Goal: Find contact information: Find contact information

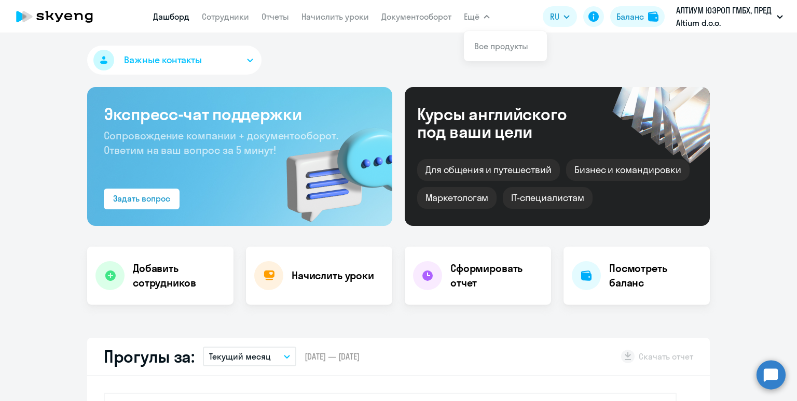
select select "30"
click at [307, 22] on link "Начислить уроки" at bounding box center [334, 16] width 67 height 10
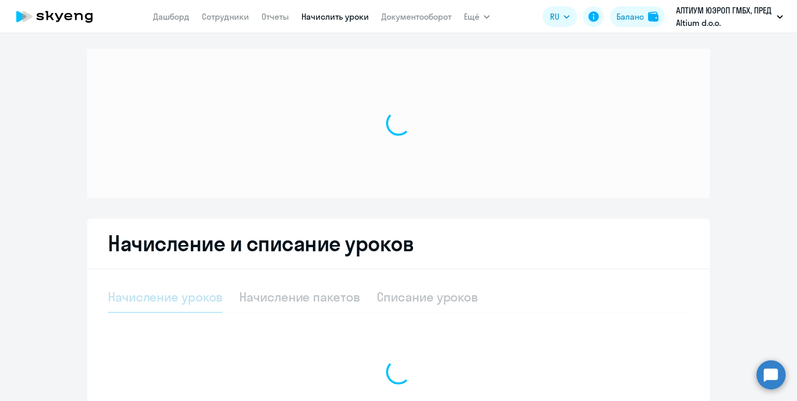
select select "10"
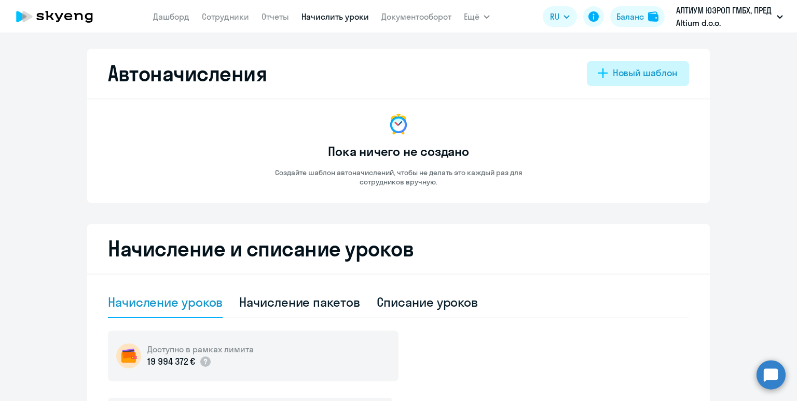
click at [635, 71] on div "Новый шаблон" at bounding box center [645, 72] width 65 height 13
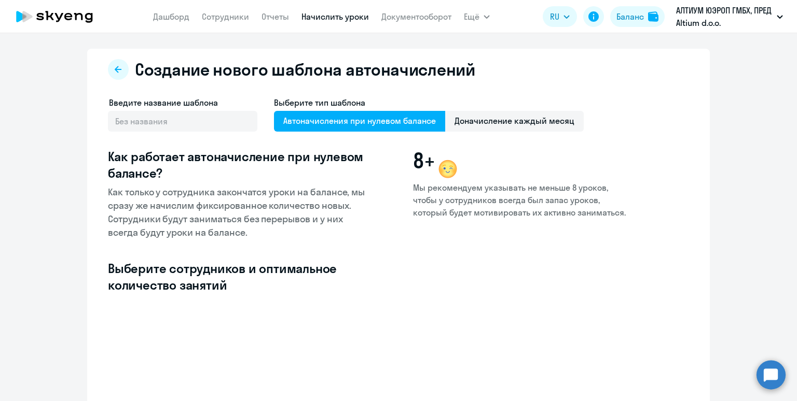
select select "10"
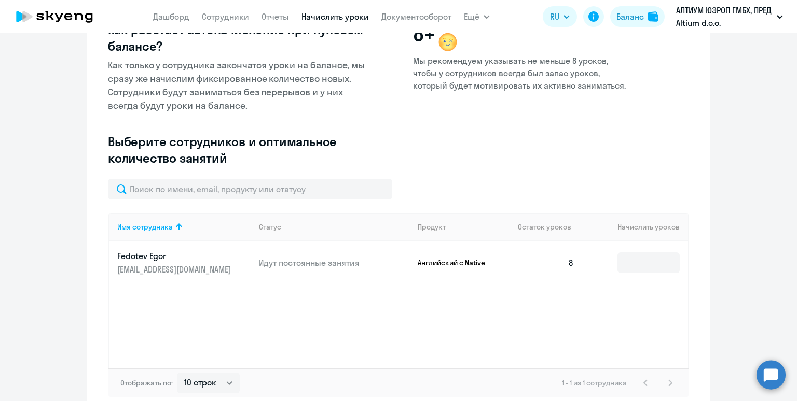
scroll to position [181, 0]
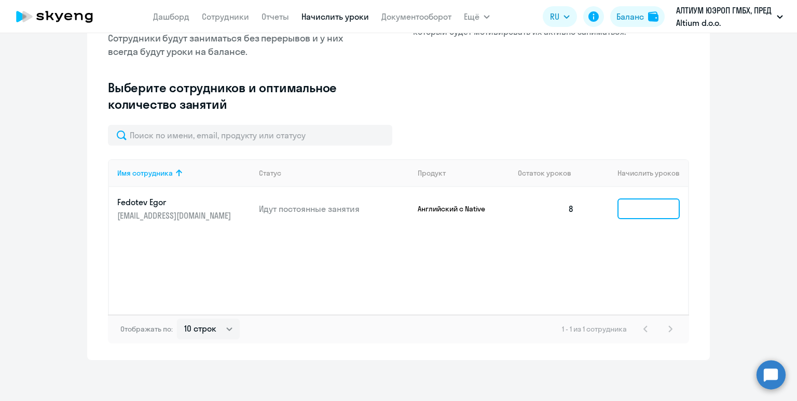
click at [638, 206] on input at bounding box center [648, 209] width 62 height 21
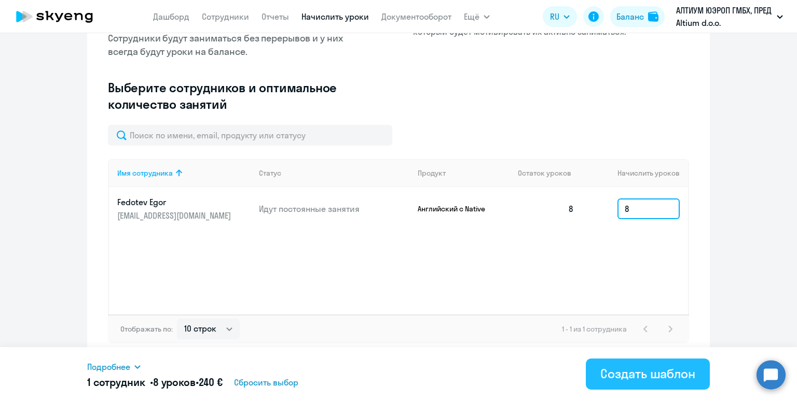
type input "8"
click at [635, 373] on div "Создать шаблон" at bounding box center [647, 374] width 95 height 17
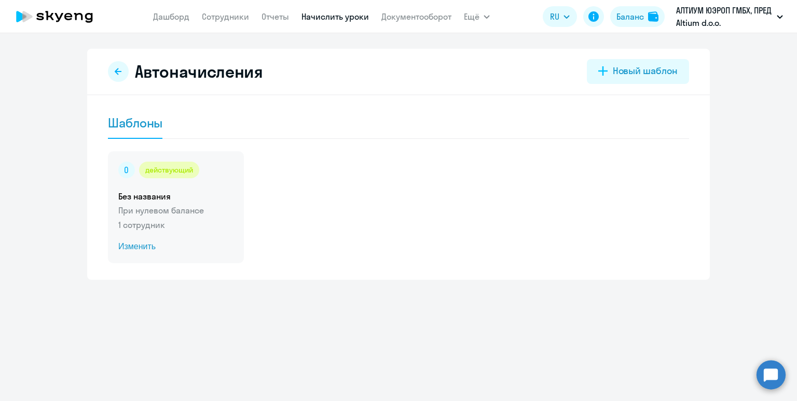
click at [217, 172] on div "действующий" at bounding box center [175, 170] width 115 height 17
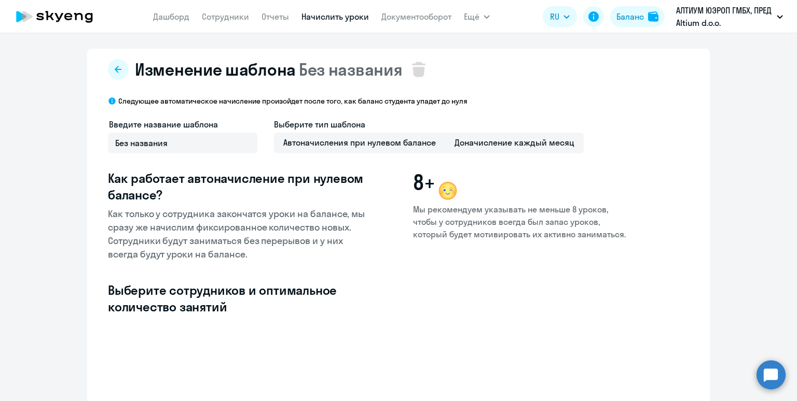
select select "10"
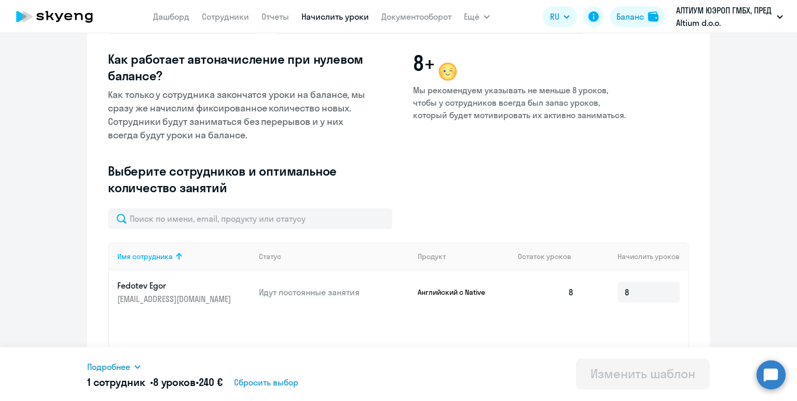
scroll to position [142, 0]
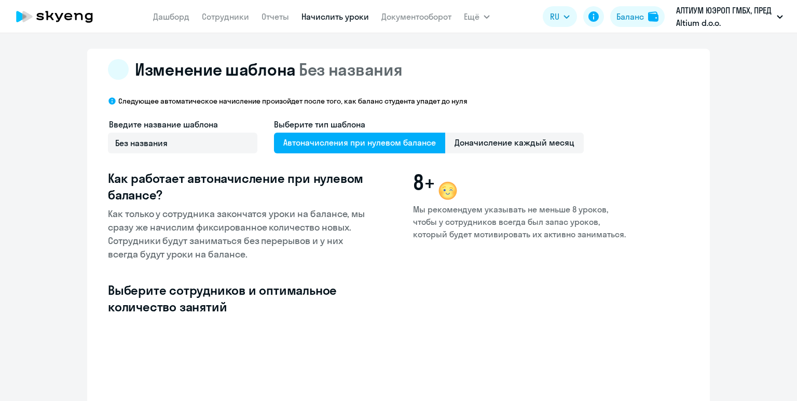
select select "10"
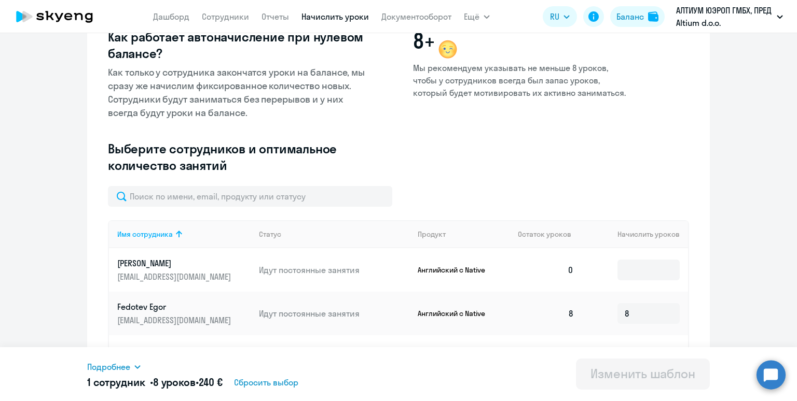
scroll to position [203, 0]
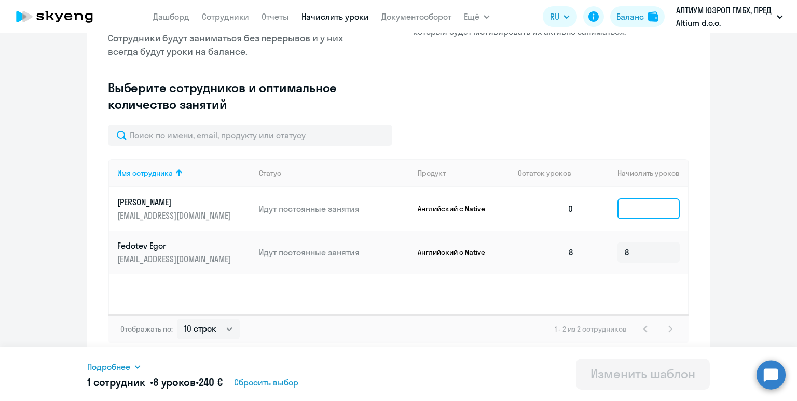
click at [622, 211] on input at bounding box center [648, 209] width 62 height 21
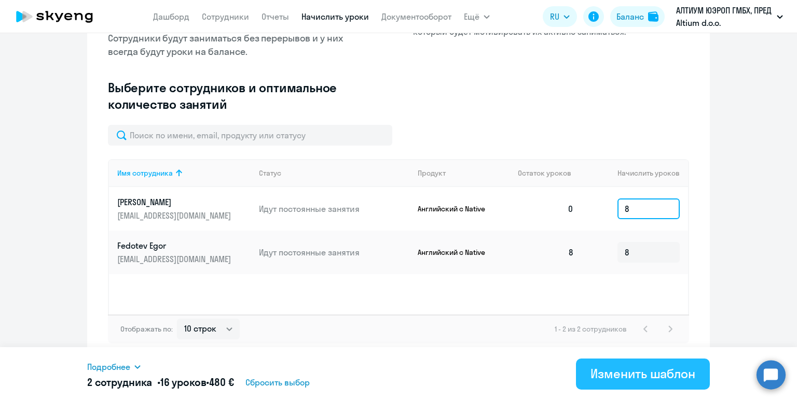
type input "8"
click at [629, 372] on div "Изменить шаблон" at bounding box center [642, 374] width 105 height 17
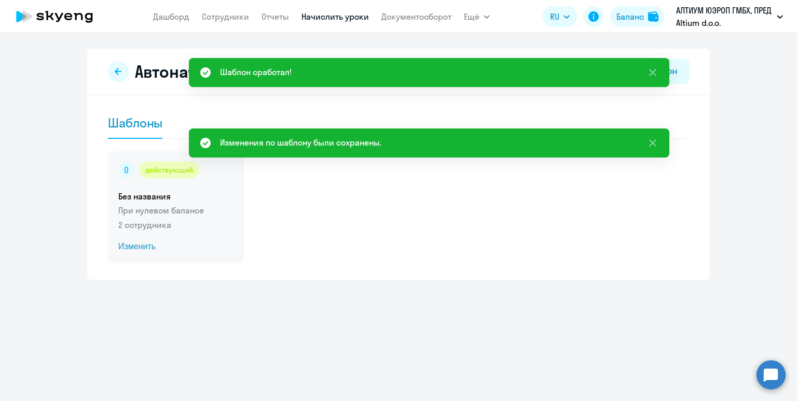
click at [203, 223] on p "2 сотрудника" at bounding box center [175, 225] width 115 height 12
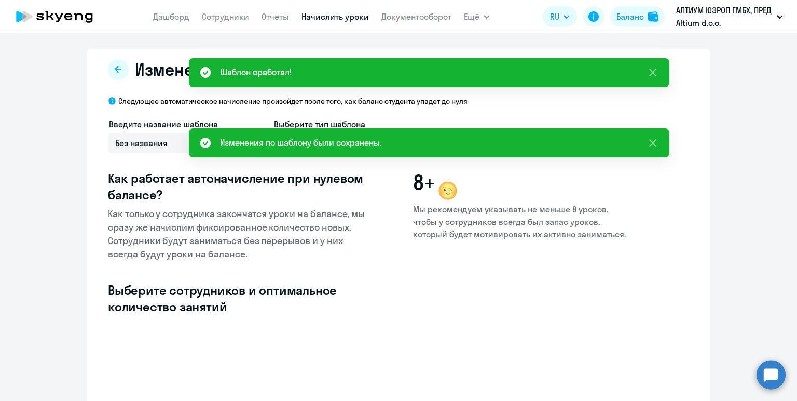
select select "10"
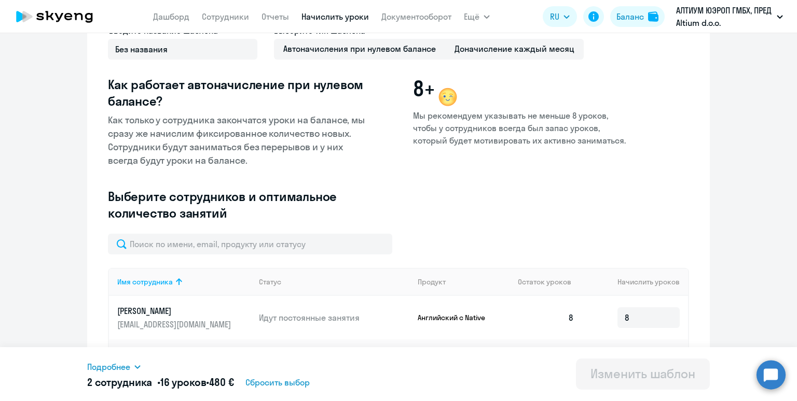
scroll to position [203, 0]
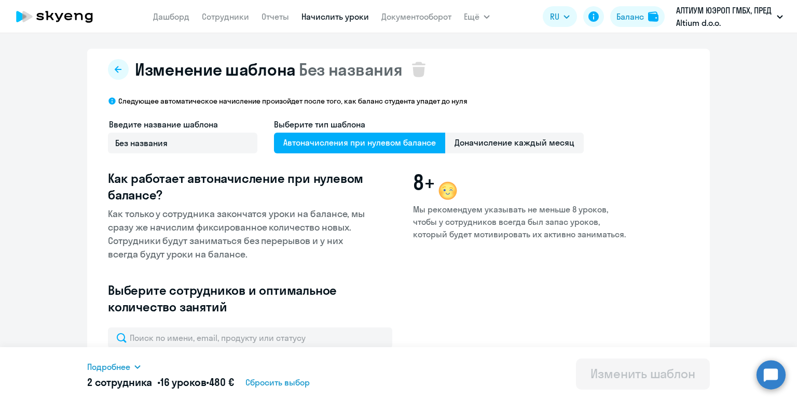
select select "10"
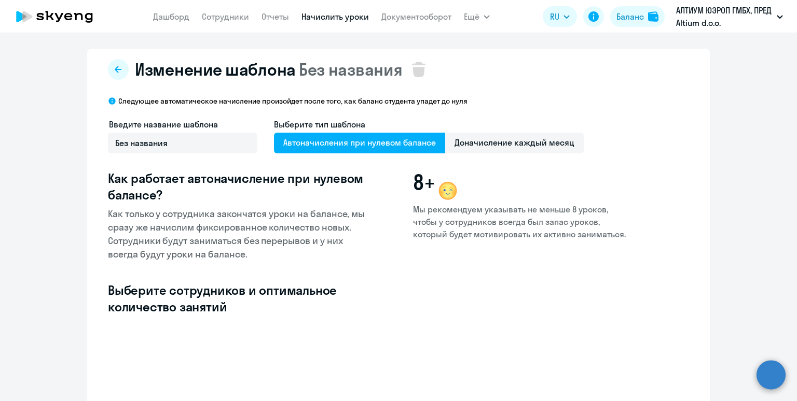
select select "10"
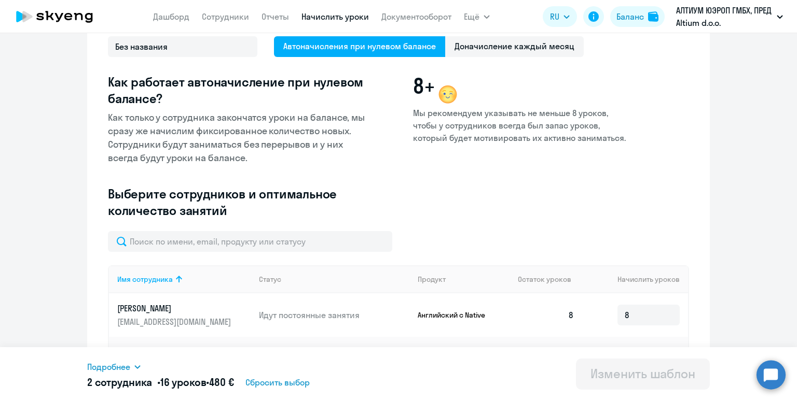
scroll to position [203, 0]
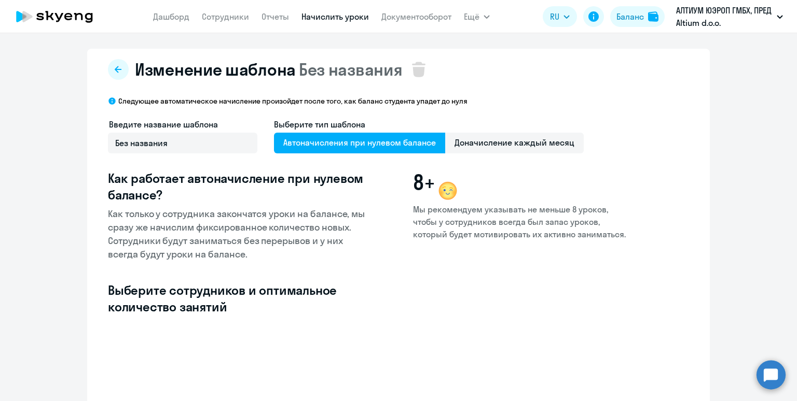
select select "10"
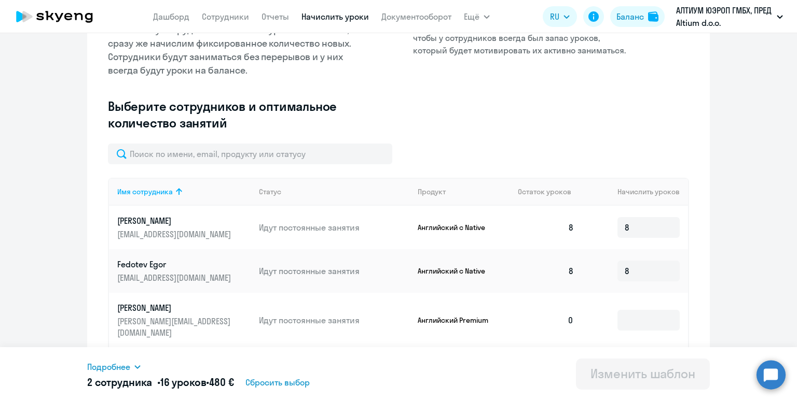
scroll to position [206, 0]
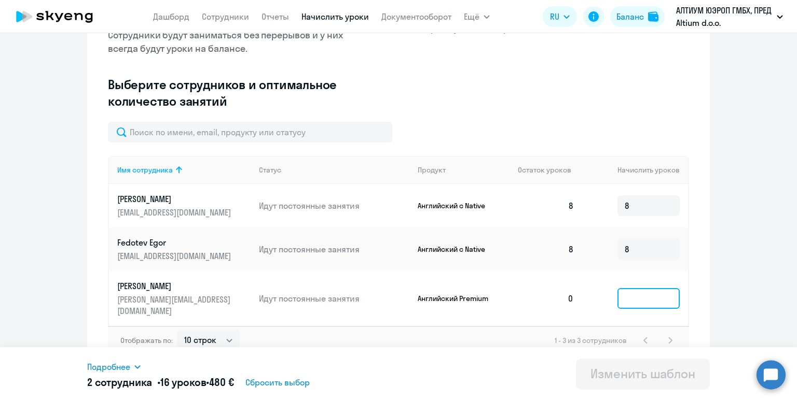
click at [635, 294] on input at bounding box center [648, 298] width 62 height 21
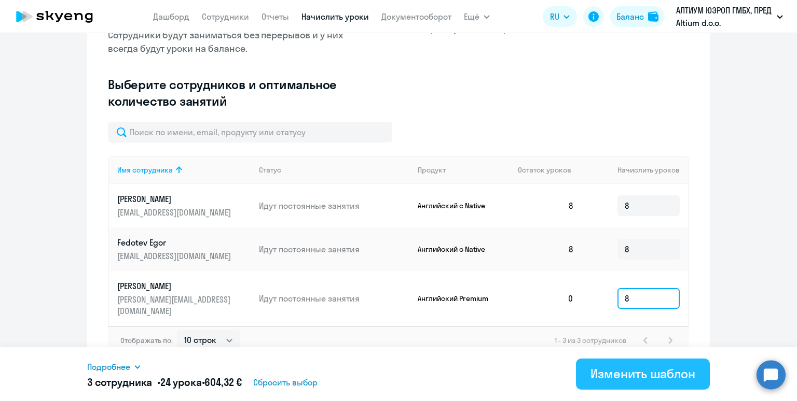
type input "8"
click at [655, 373] on div "Изменить шаблон" at bounding box center [642, 374] width 105 height 17
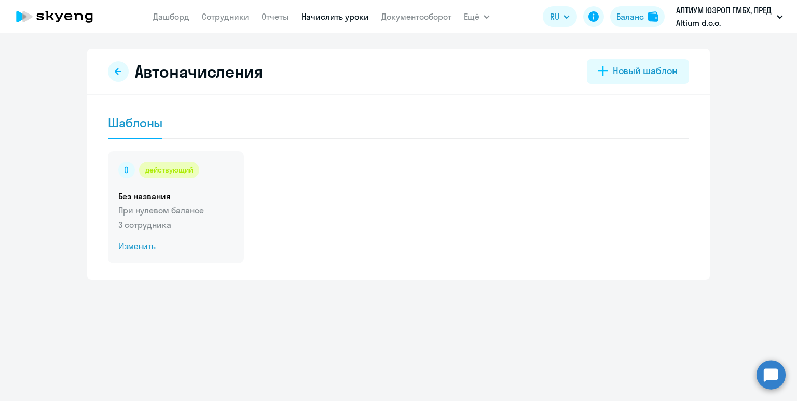
click at [228, 183] on div "действующий Без названия При нулевом балансе 3 сотрудника Изменить" at bounding box center [176, 207] width 136 height 112
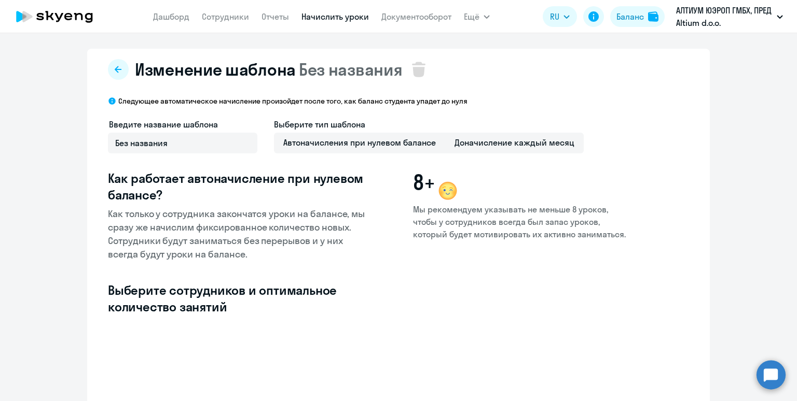
select select "10"
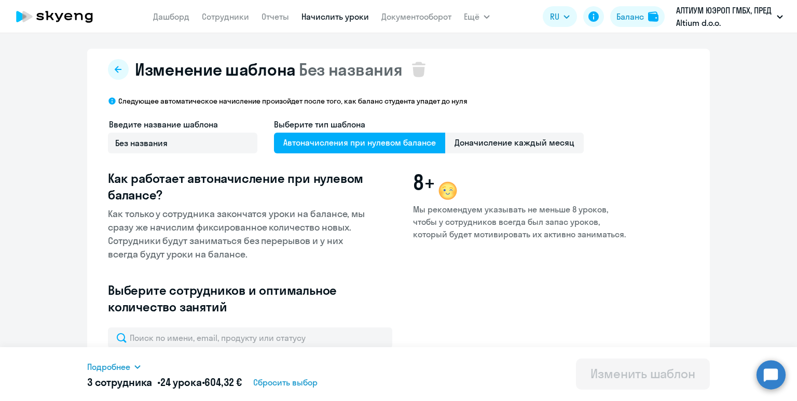
select select "10"
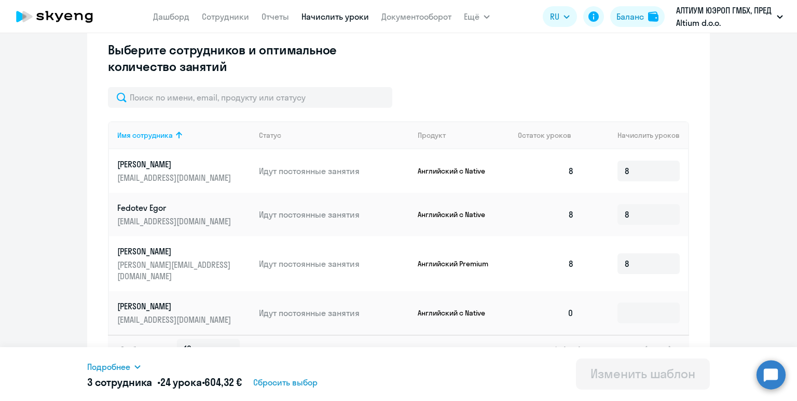
scroll to position [249, 0]
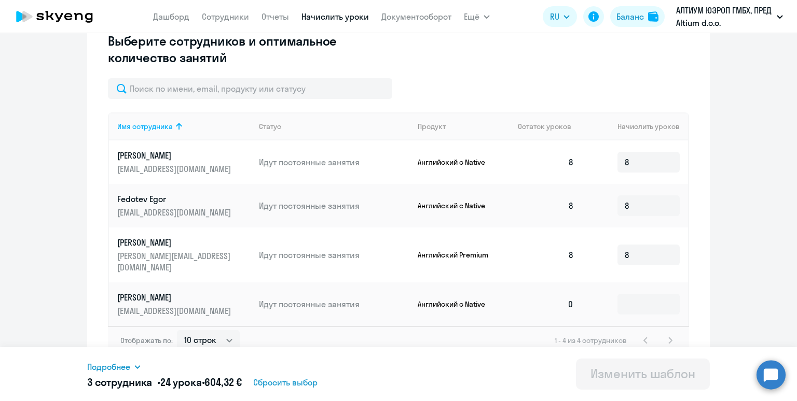
click at [639, 304] on td at bounding box center [635, 305] width 106 height 44
drag, startPoint x: 628, startPoint y: 292, endPoint x: 510, endPoint y: 328, distance: 123.6
click at [628, 294] on input at bounding box center [648, 304] width 62 height 21
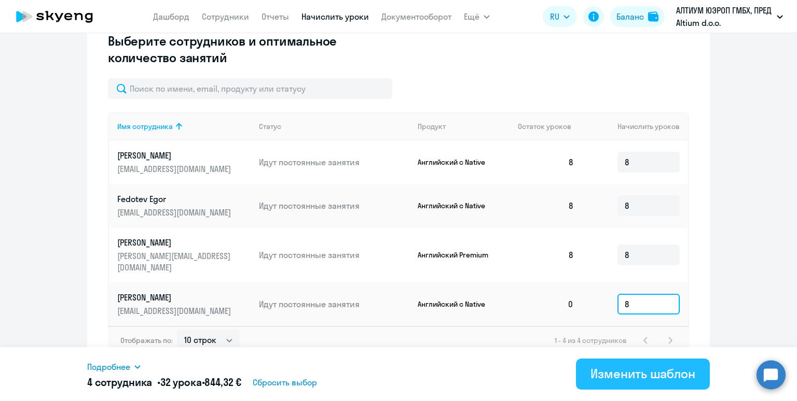
type input "8"
click at [653, 368] on div "Изменить шаблон" at bounding box center [642, 374] width 105 height 17
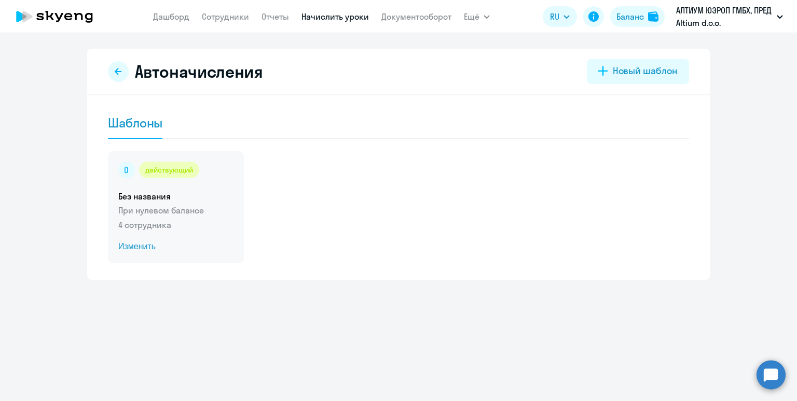
click at [197, 195] on h5 "Без названия" at bounding box center [175, 196] width 115 height 11
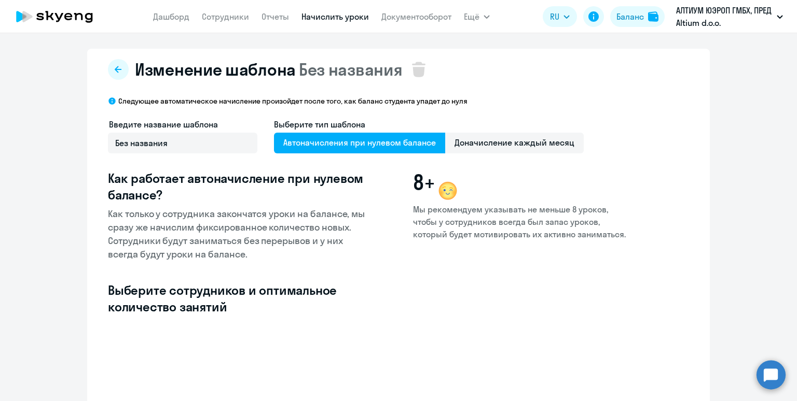
select select "10"
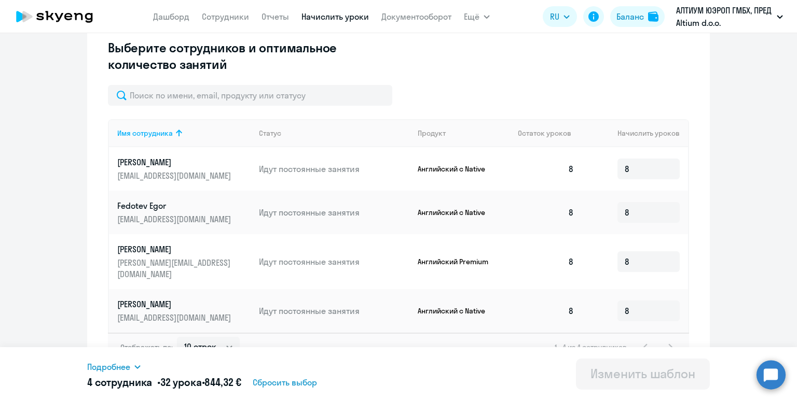
scroll to position [249, 0]
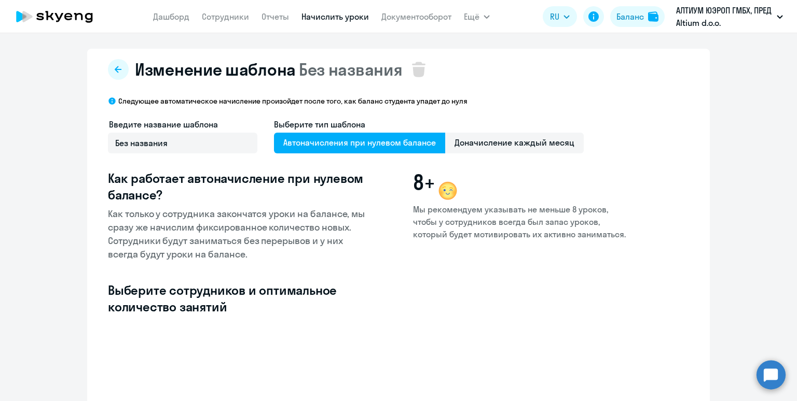
select select "10"
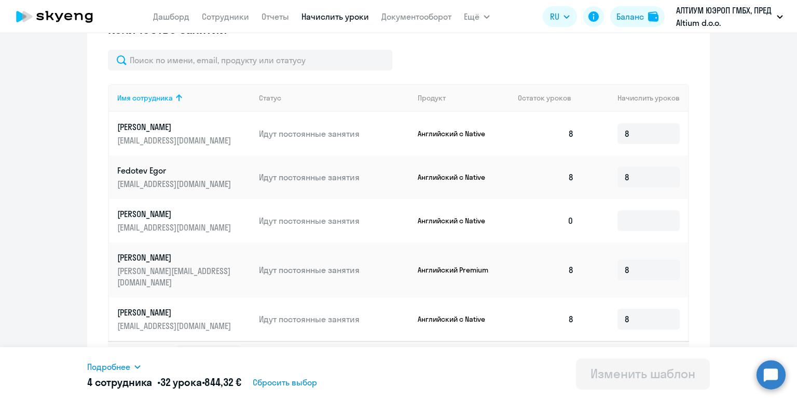
scroll to position [293, 0]
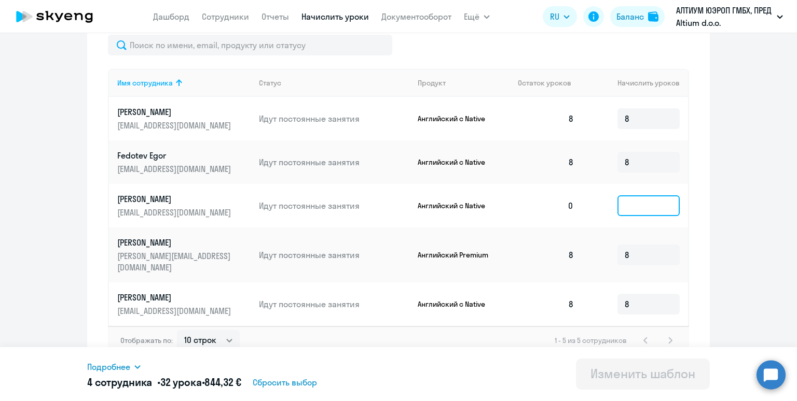
click at [632, 205] on input at bounding box center [648, 206] width 62 height 21
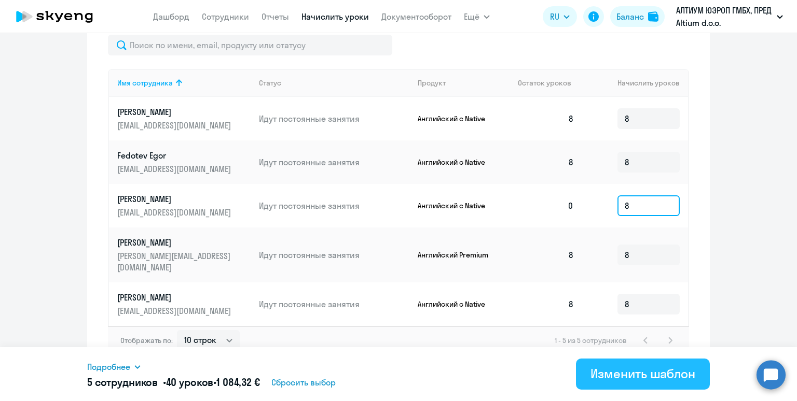
type input "8"
click at [643, 378] on div "Изменить шаблон" at bounding box center [642, 374] width 105 height 17
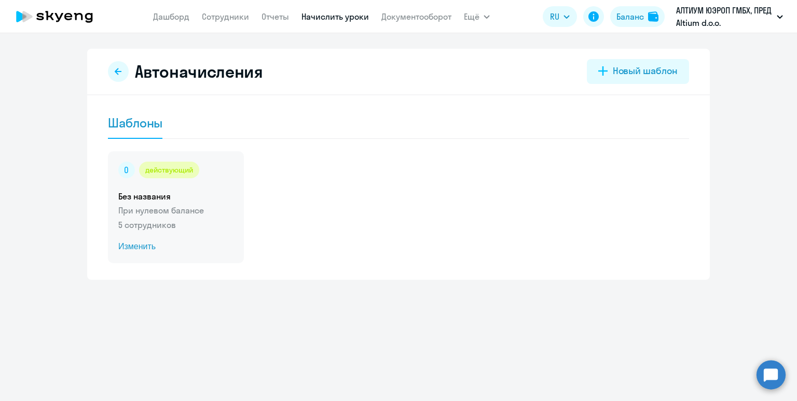
click at [200, 218] on div "действующий Без названия При нулевом балансе 5 сотрудников Изменить" at bounding box center [176, 207] width 136 height 112
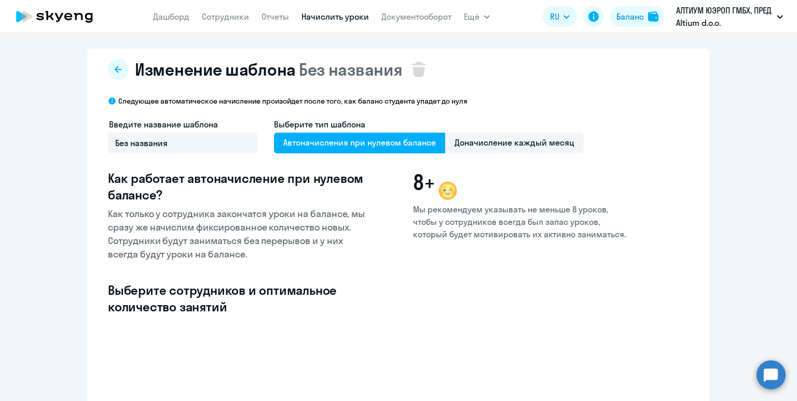
select select "10"
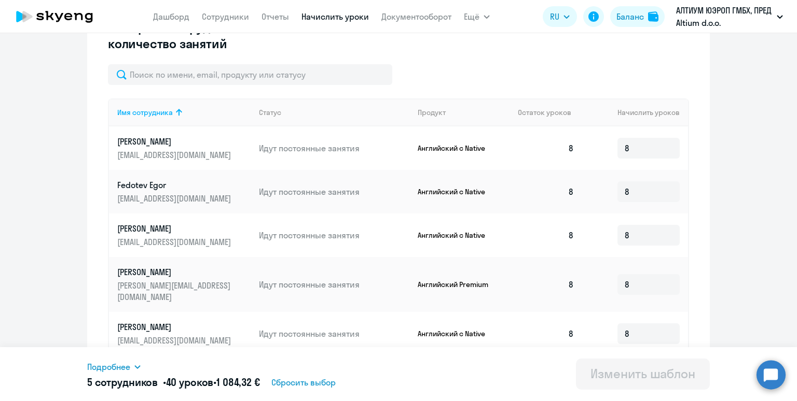
scroll to position [293, 0]
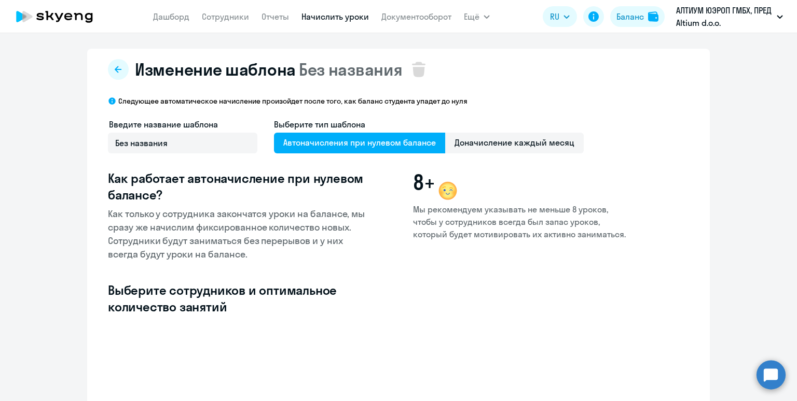
select select "10"
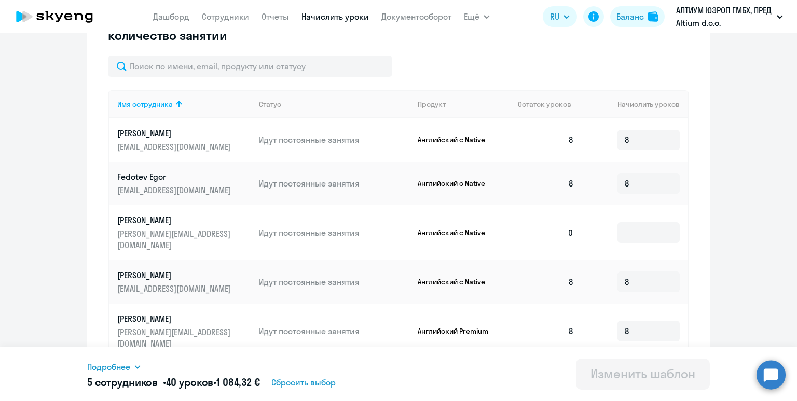
scroll to position [311, 0]
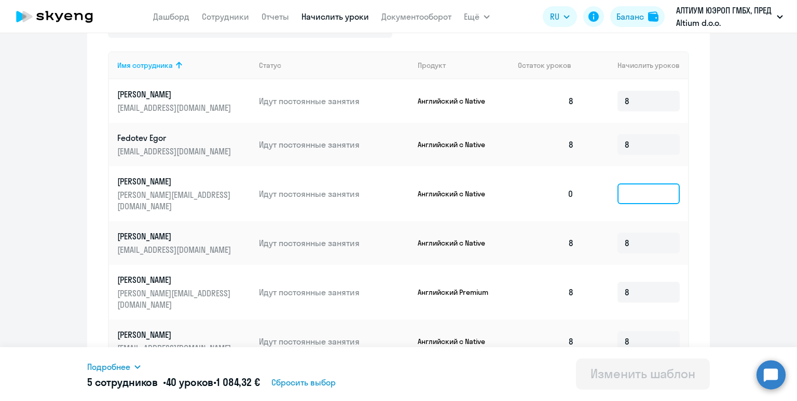
click at [643, 191] on input at bounding box center [648, 194] width 62 height 21
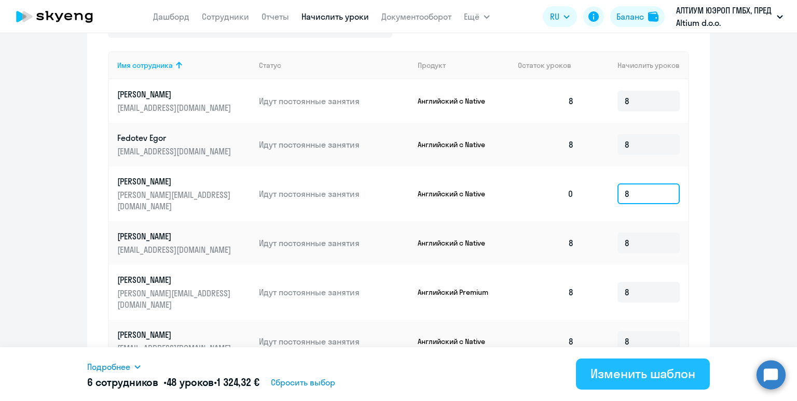
type input "8"
click at [643, 382] on button "Изменить шаблон" at bounding box center [643, 374] width 134 height 31
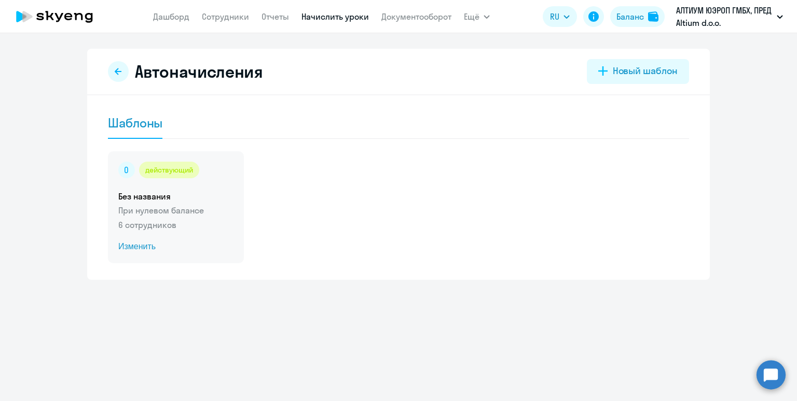
click at [226, 227] on p "6 сотрудников" at bounding box center [175, 225] width 115 height 12
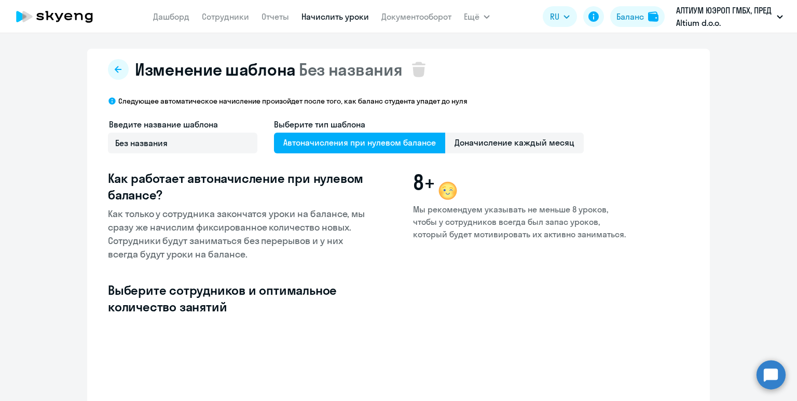
select select "10"
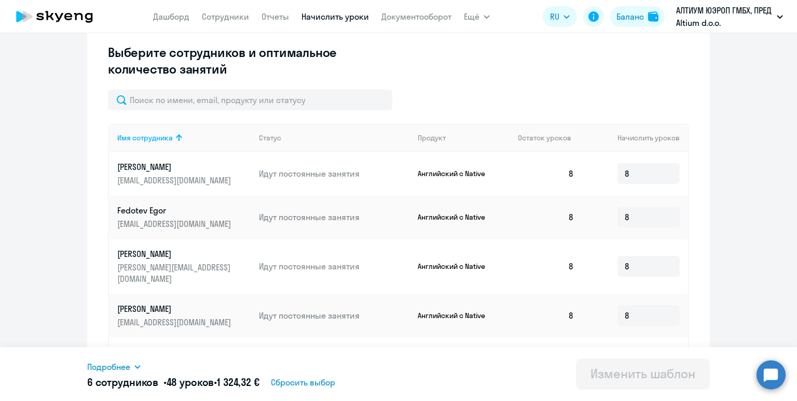
scroll to position [337, 0]
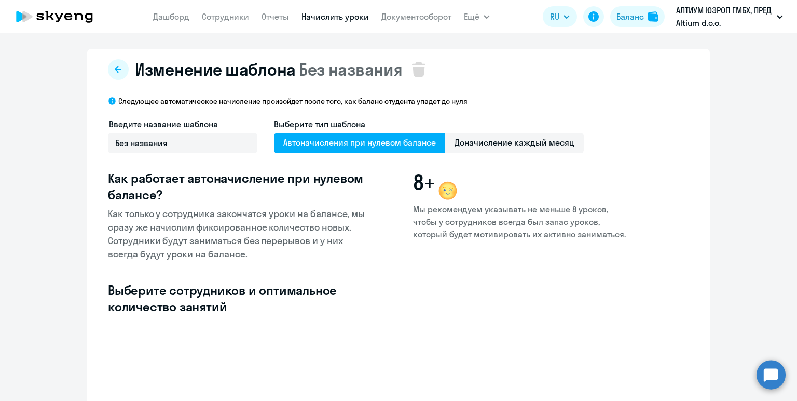
select select "10"
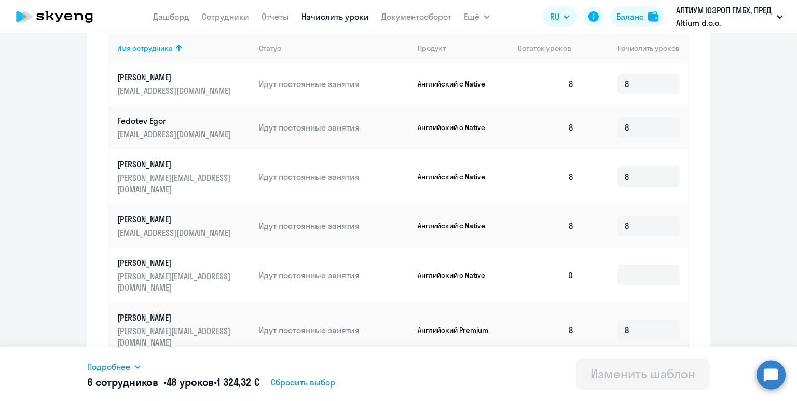
scroll to position [340, 0]
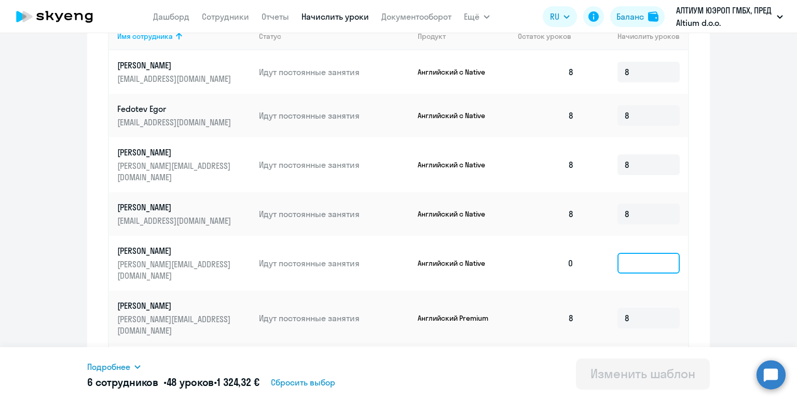
click at [661, 253] on input at bounding box center [648, 263] width 62 height 21
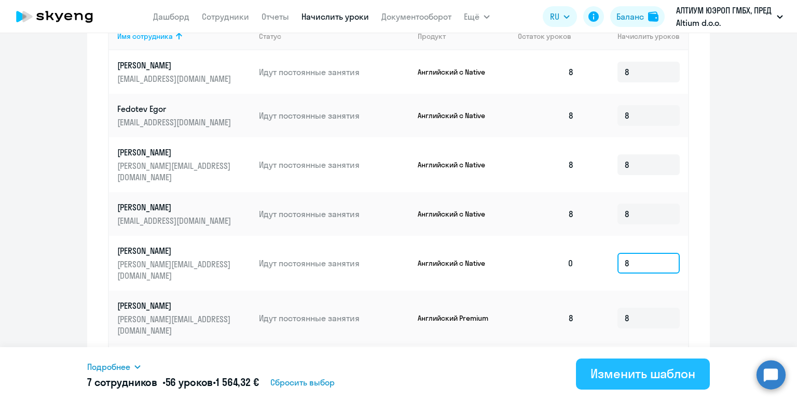
type input "8"
click at [664, 379] on div "Изменить шаблон" at bounding box center [642, 374] width 105 height 17
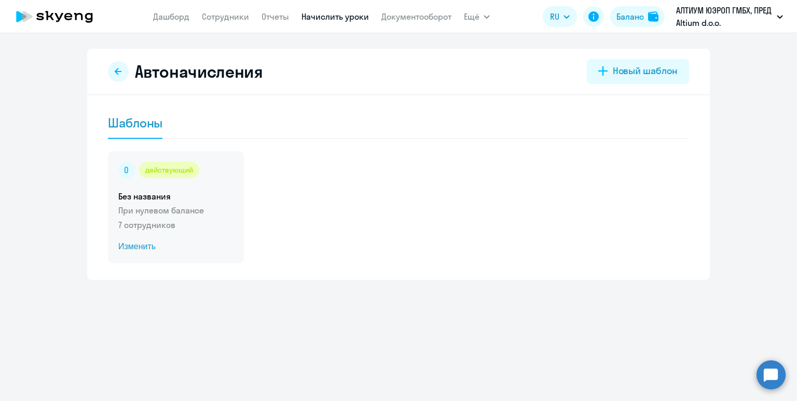
click at [196, 220] on p "7 сотрудников" at bounding box center [175, 225] width 115 height 12
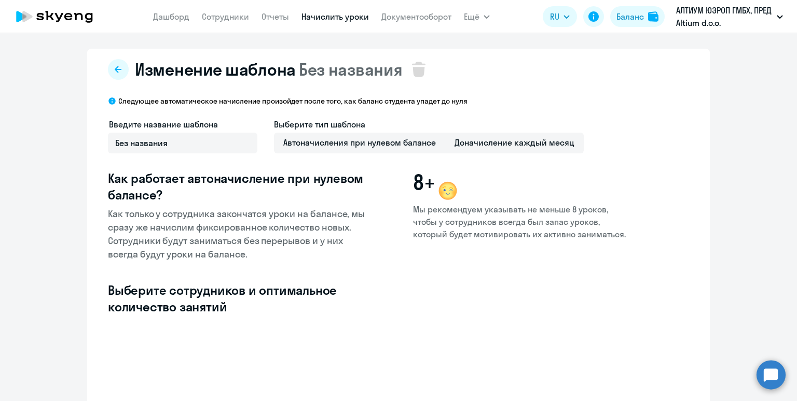
select select "10"
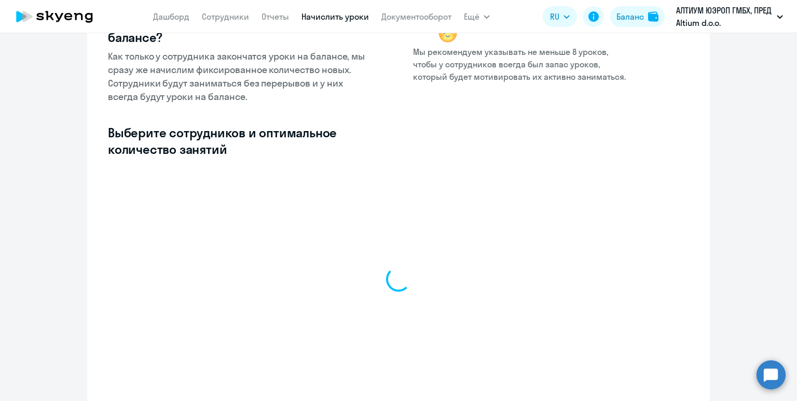
select select "10"
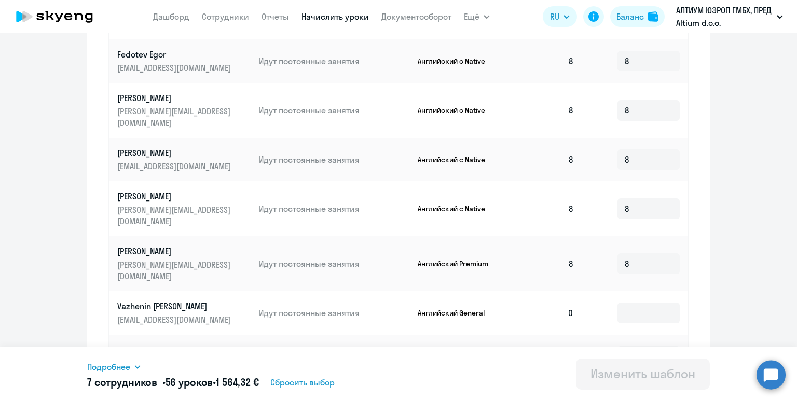
scroll to position [424, 0]
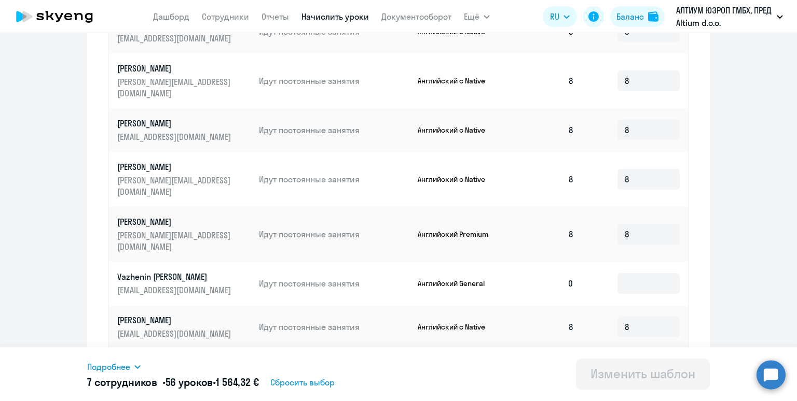
click at [641, 262] on td at bounding box center [635, 284] width 106 height 44
click at [633, 273] on input at bounding box center [648, 283] width 62 height 21
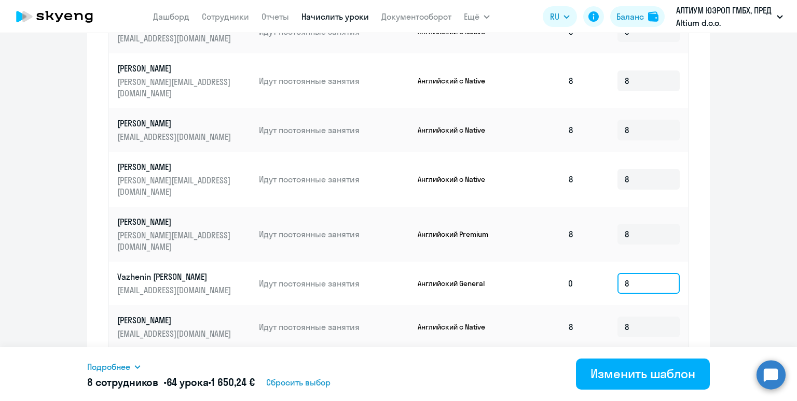
type input "8"
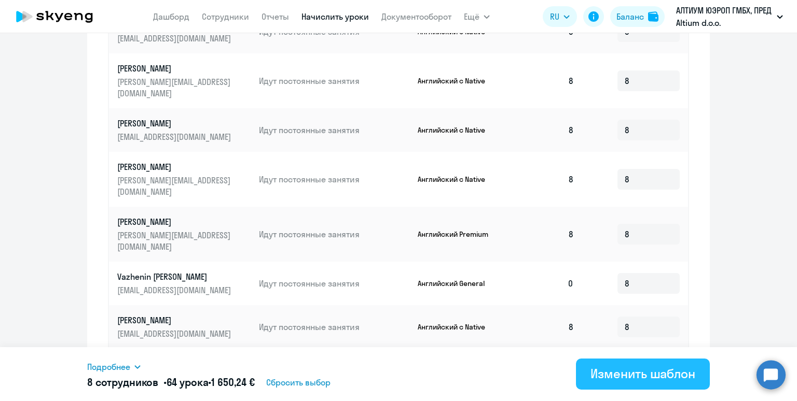
drag, startPoint x: 654, startPoint y: 354, endPoint x: 653, endPoint y: 364, distance: 9.9
click at [654, 359] on div "Подробнее Имя сотрудника Продукт Начислить уроков Ryabinin Konstantin Английски…" at bounding box center [398, 375] width 622 height 54
click at [655, 383] on button "Изменить шаблон" at bounding box center [643, 374] width 134 height 31
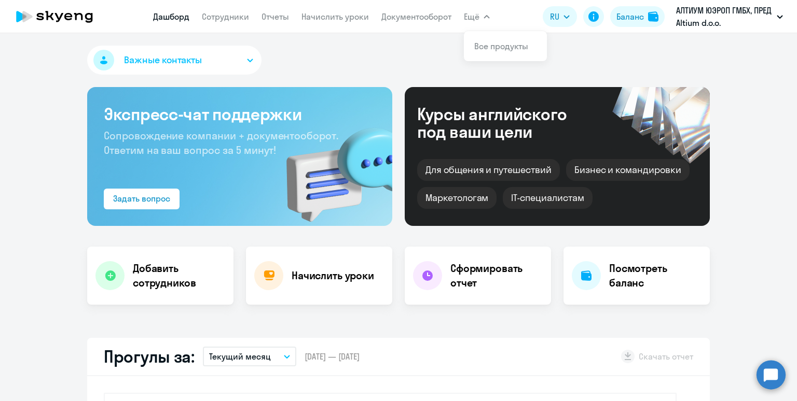
select select "30"
click at [311, 17] on link "Начислить уроки" at bounding box center [334, 16] width 67 height 10
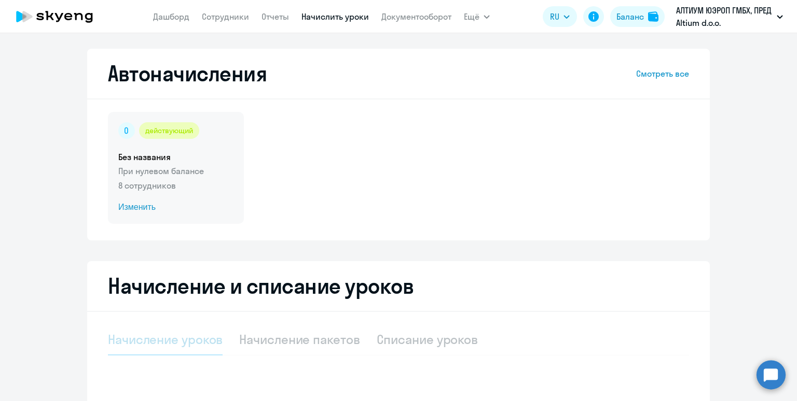
select select "10"
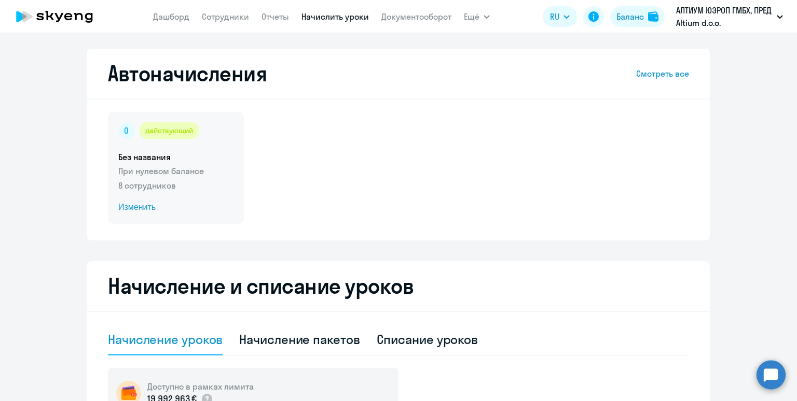
click at [204, 135] on div "действующий" at bounding box center [175, 130] width 115 height 17
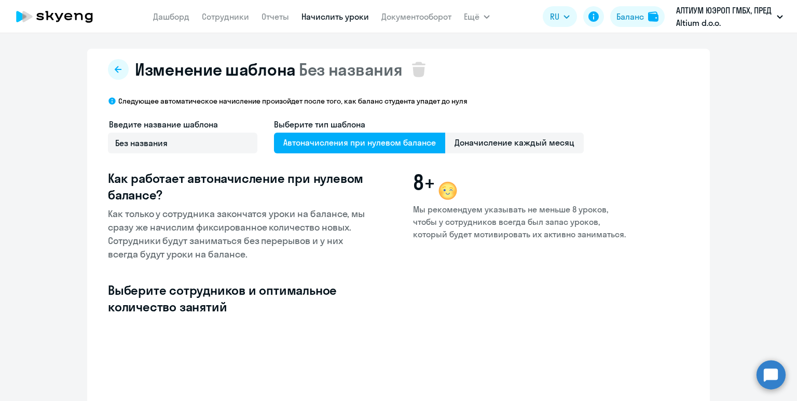
select select "10"
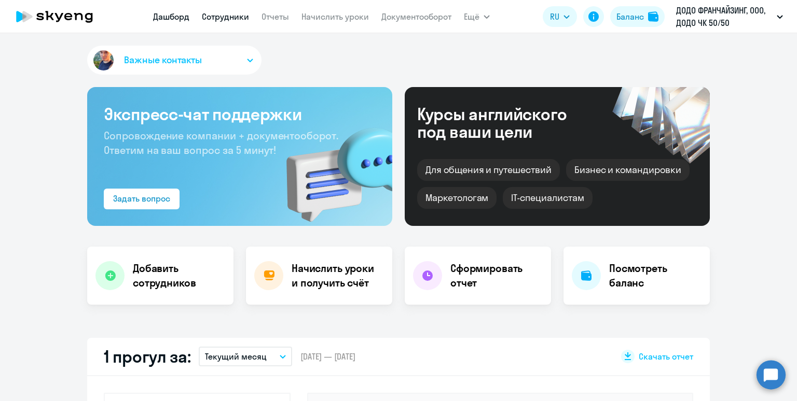
click at [221, 15] on link "Сотрудники" at bounding box center [225, 16] width 47 height 10
select select "30"
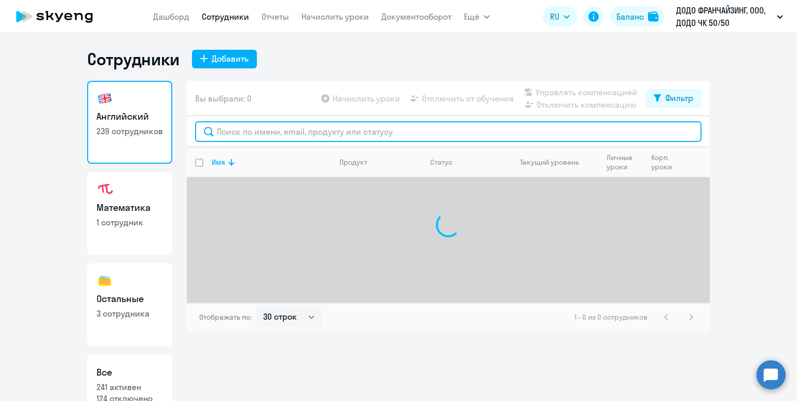
drag, startPoint x: 228, startPoint y: 135, endPoint x: 235, endPoint y: 135, distance: 7.3
click at [229, 135] on input "text" at bounding box center [448, 131] width 506 height 21
type input "r"
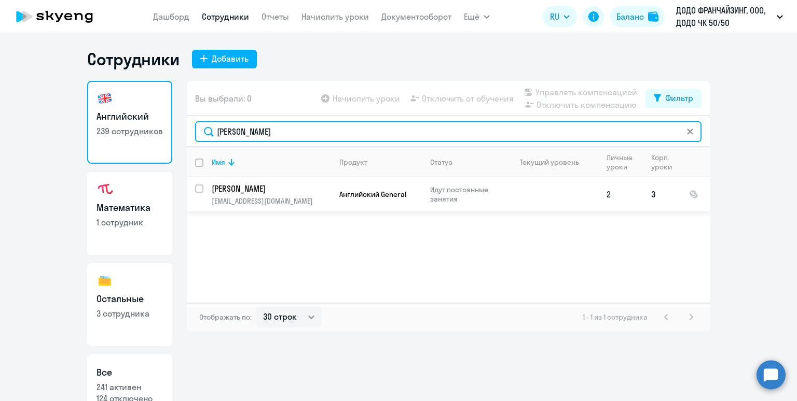
type input "[PERSON_NAME]"
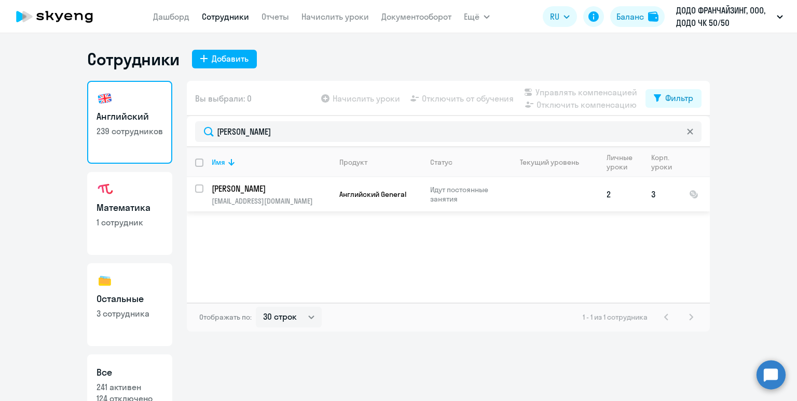
click at [347, 184] on td "Английский General" at bounding box center [376, 194] width 91 height 34
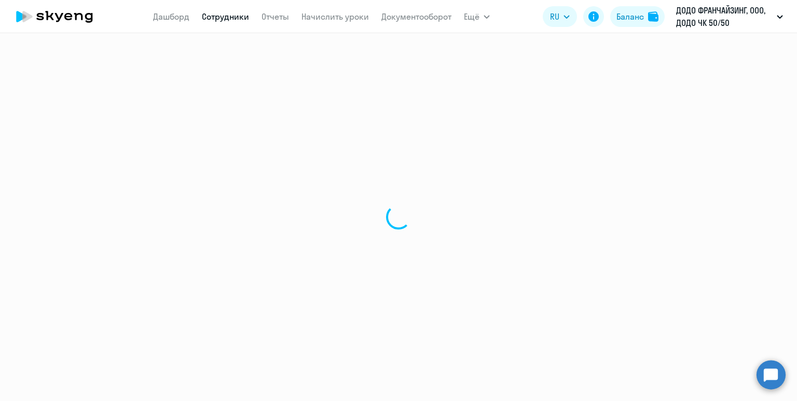
select select "english"
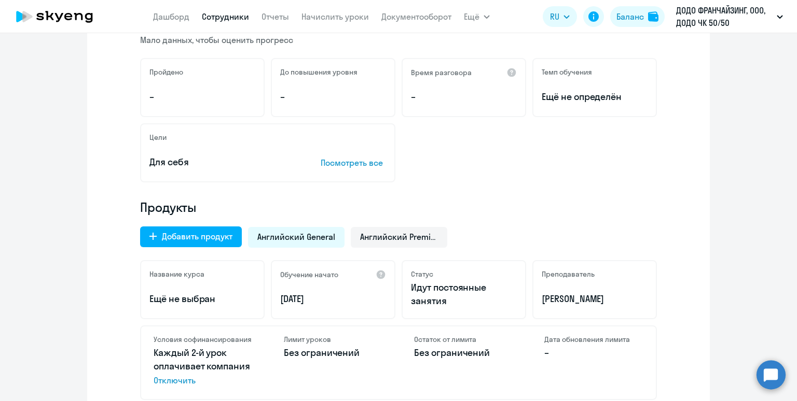
scroll to position [225, 0]
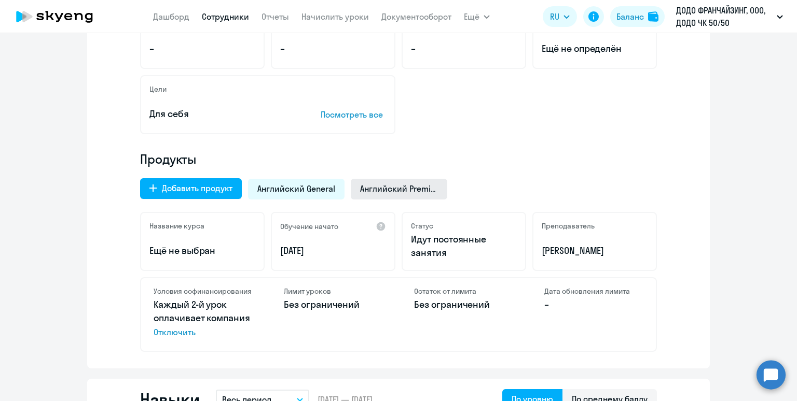
click at [382, 192] on span "Английский Premium" at bounding box center [399, 188] width 78 height 11
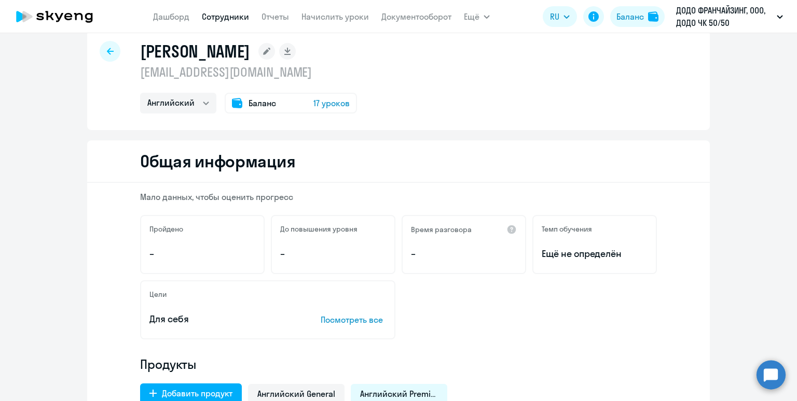
scroll to position [0, 0]
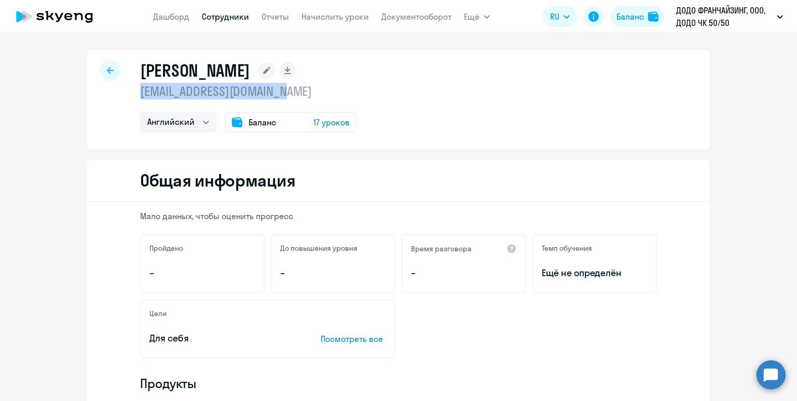
drag, startPoint x: 295, startPoint y: 91, endPoint x: 133, endPoint y: 87, distance: 161.9
click at [133, 87] on div "[PERSON_NAME] [EMAIL_ADDRESS][DOMAIN_NAME] Английский Баланс 17 уроков" at bounding box center [398, 100] width 622 height 100
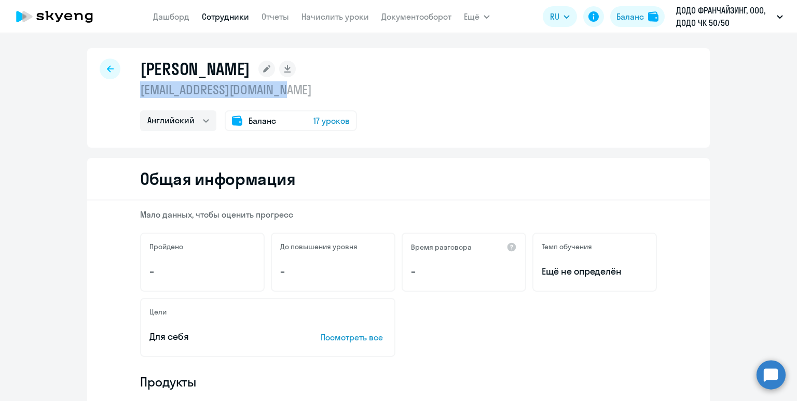
scroll to position [3, 0]
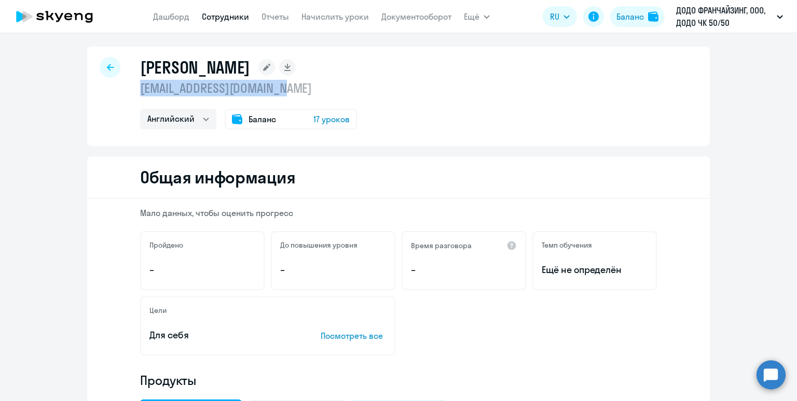
copy p "[EMAIL_ADDRESS][DOMAIN_NAME]"
